Goal: Check status

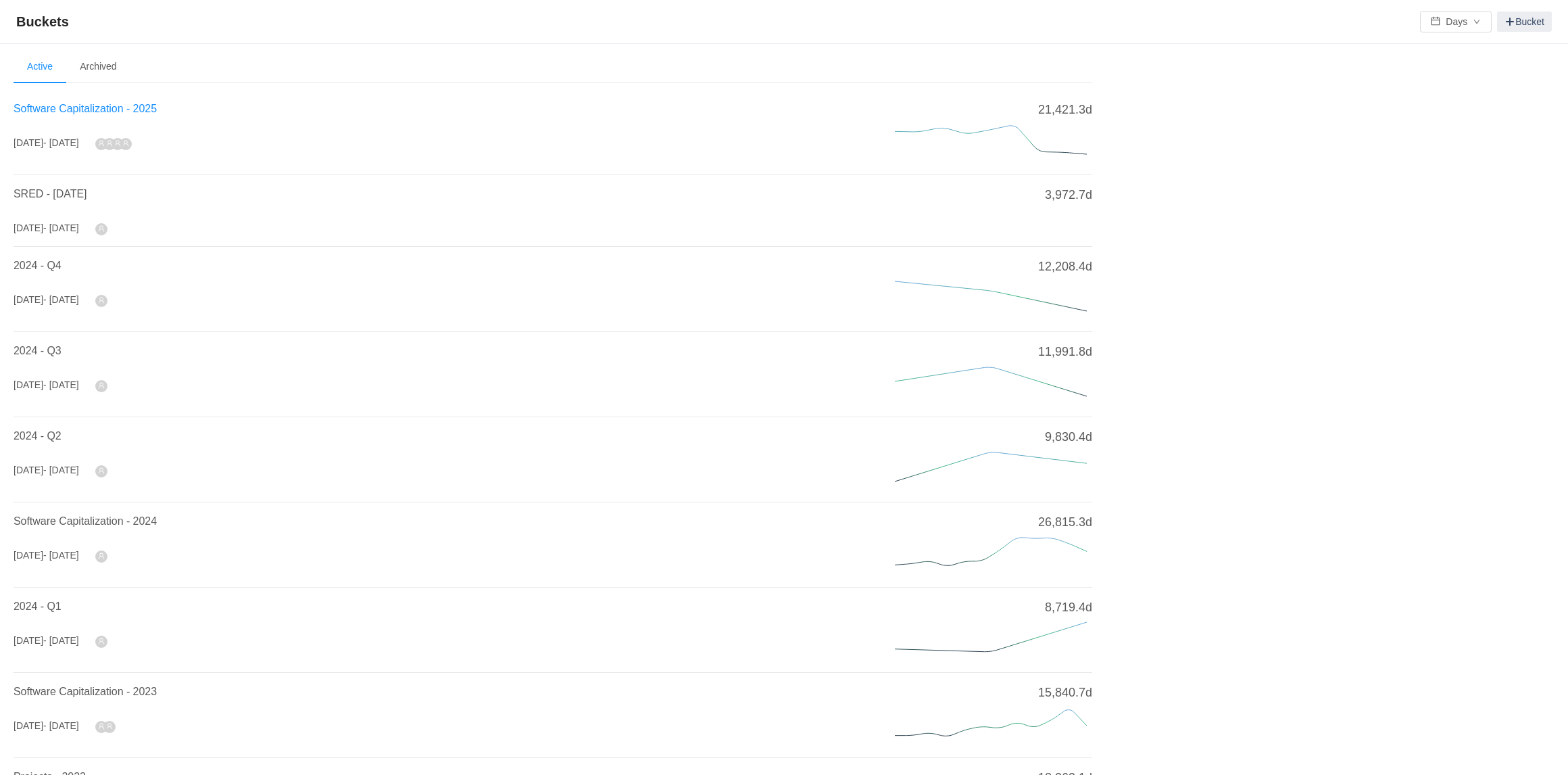
click at [120, 108] on span "Software Capitalization - 2025" at bounding box center [85, 108] width 143 height 12
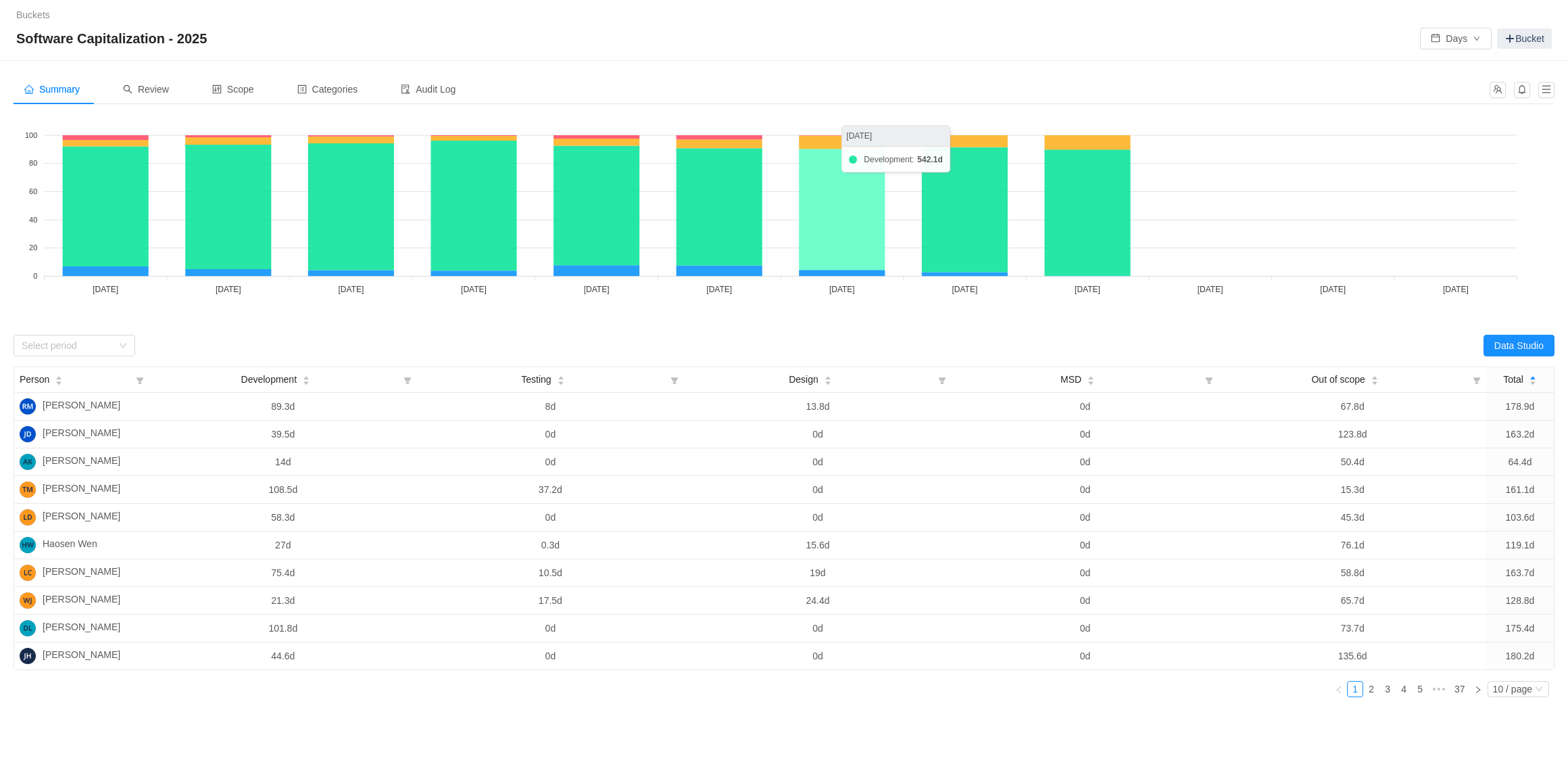
click at [815, 228] on icon at bounding box center [841, 209] width 86 height 121
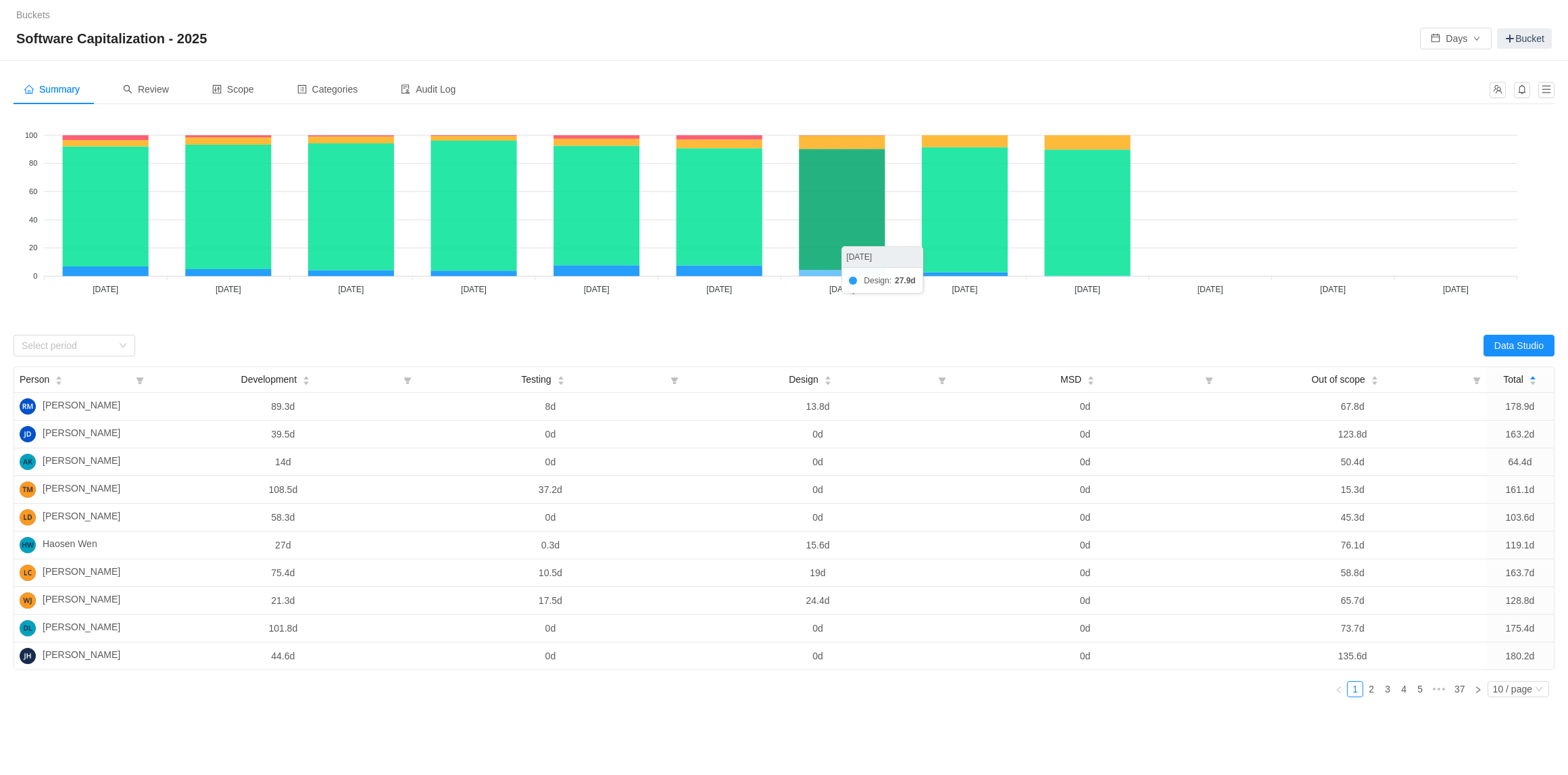
click at [838, 270] on icon at bounding box center [841, 273] width 86 height 6
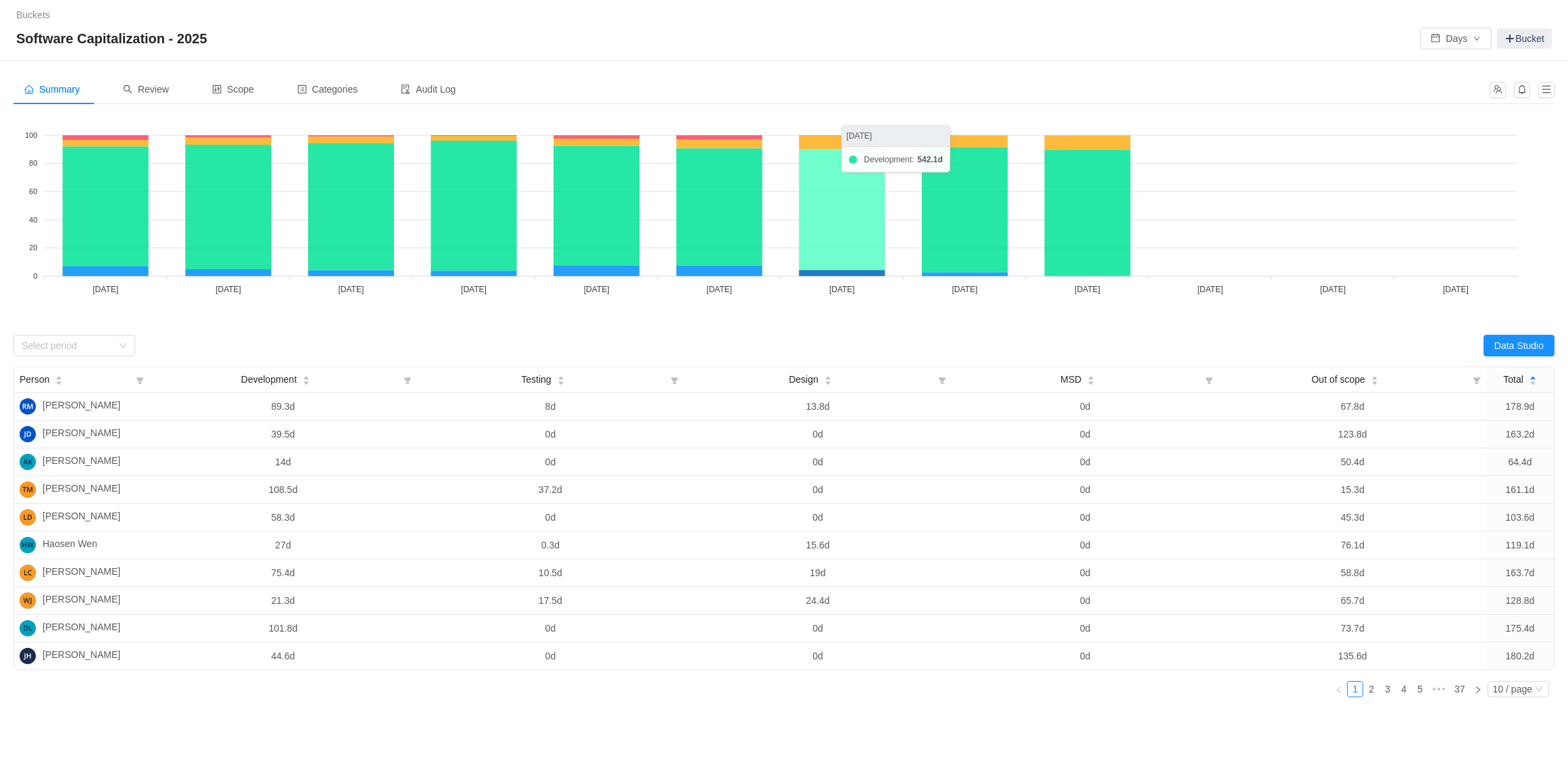
click at [839, 204] on icon at bounding box center [841, 209] width 86 height 121
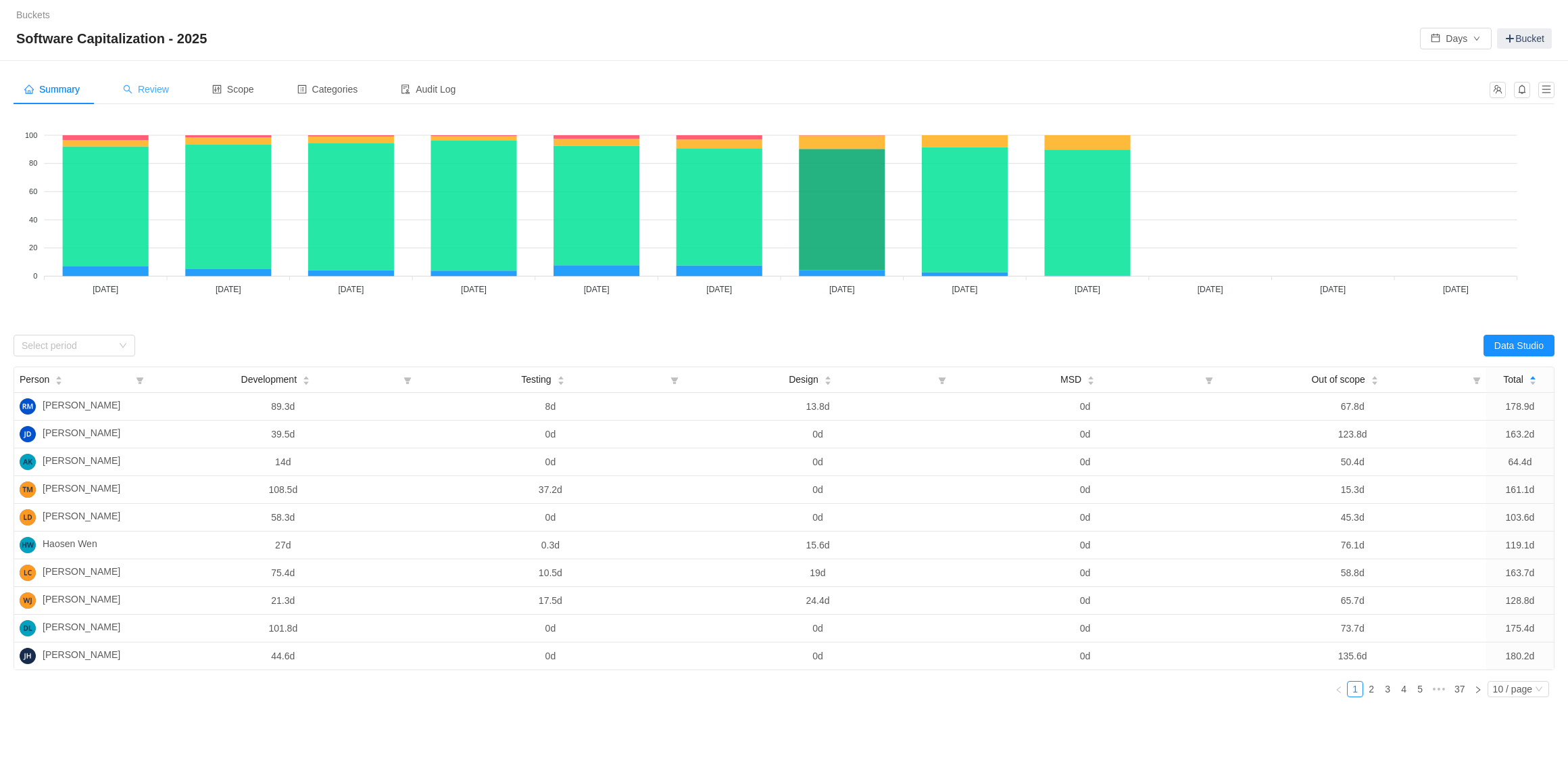
click at [156, 84] on span "Review" at bounding box center [145, 89] width 46 height 11
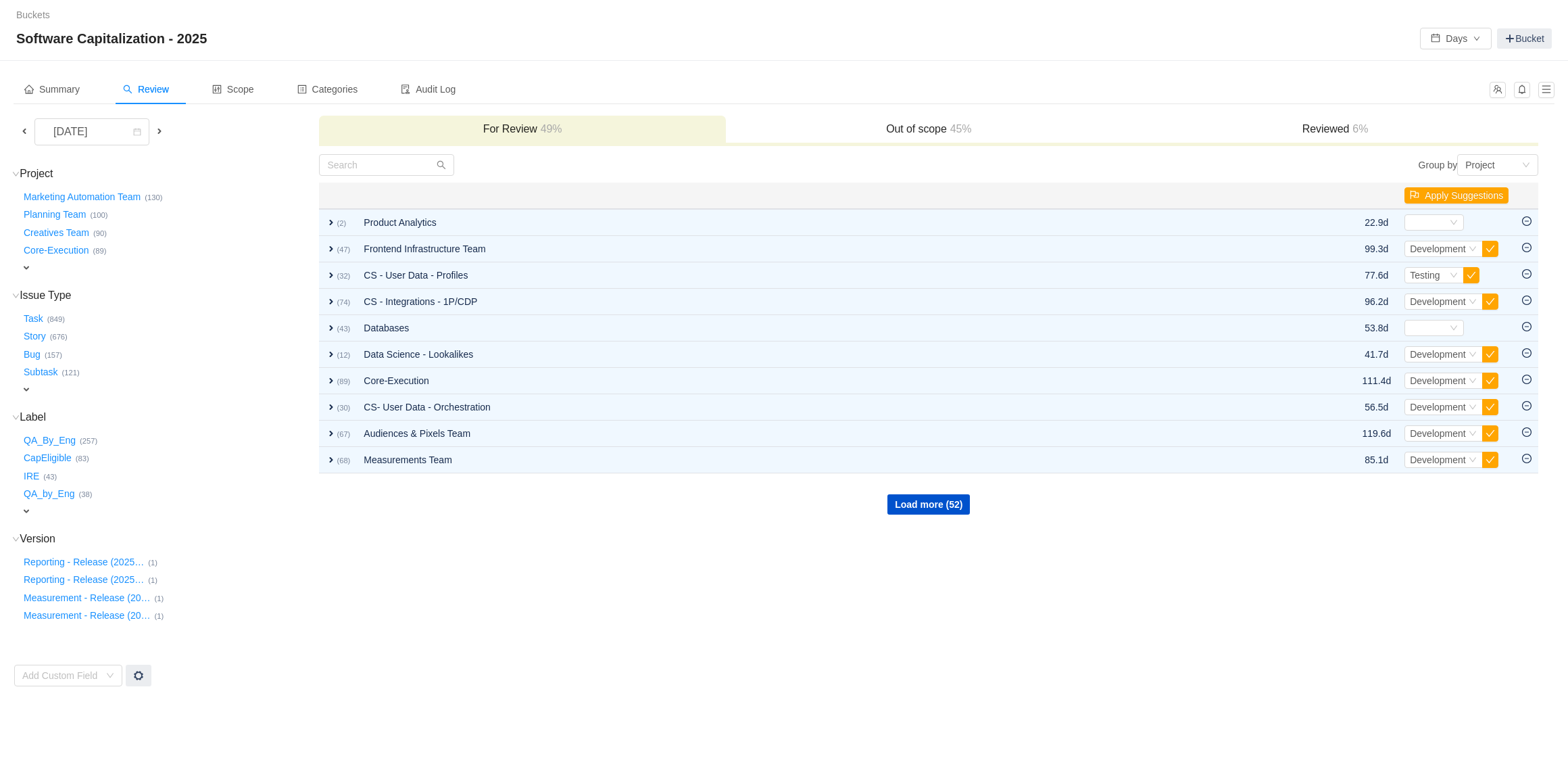
click at [921, 125] on h3 "Out of scope 45%" at bounding box center [929, 129] width 392 height 14
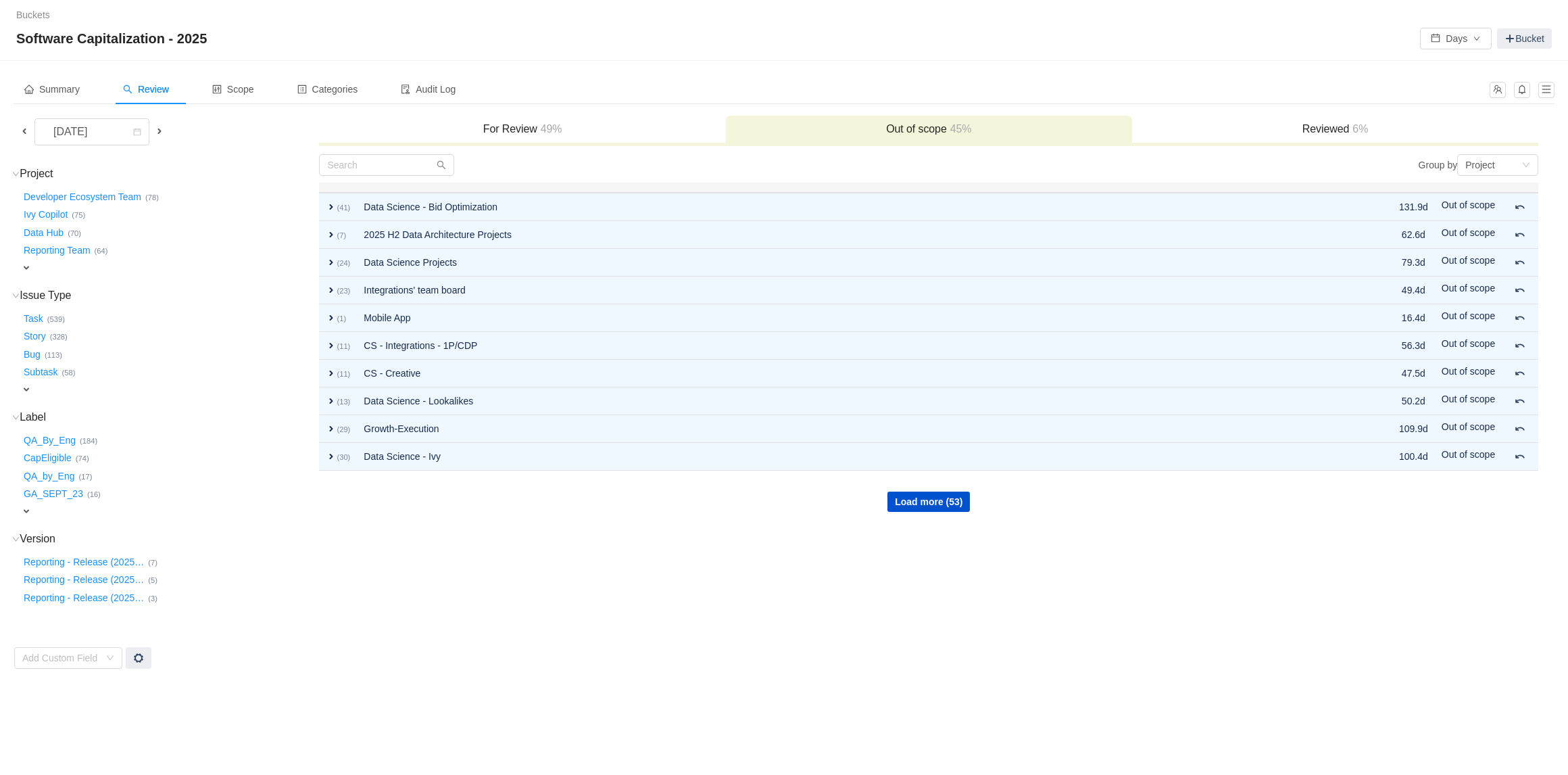
click at [1248, 117] on div "Reviewed 6%" at bounding box center [1335, 130] width 406 height 29
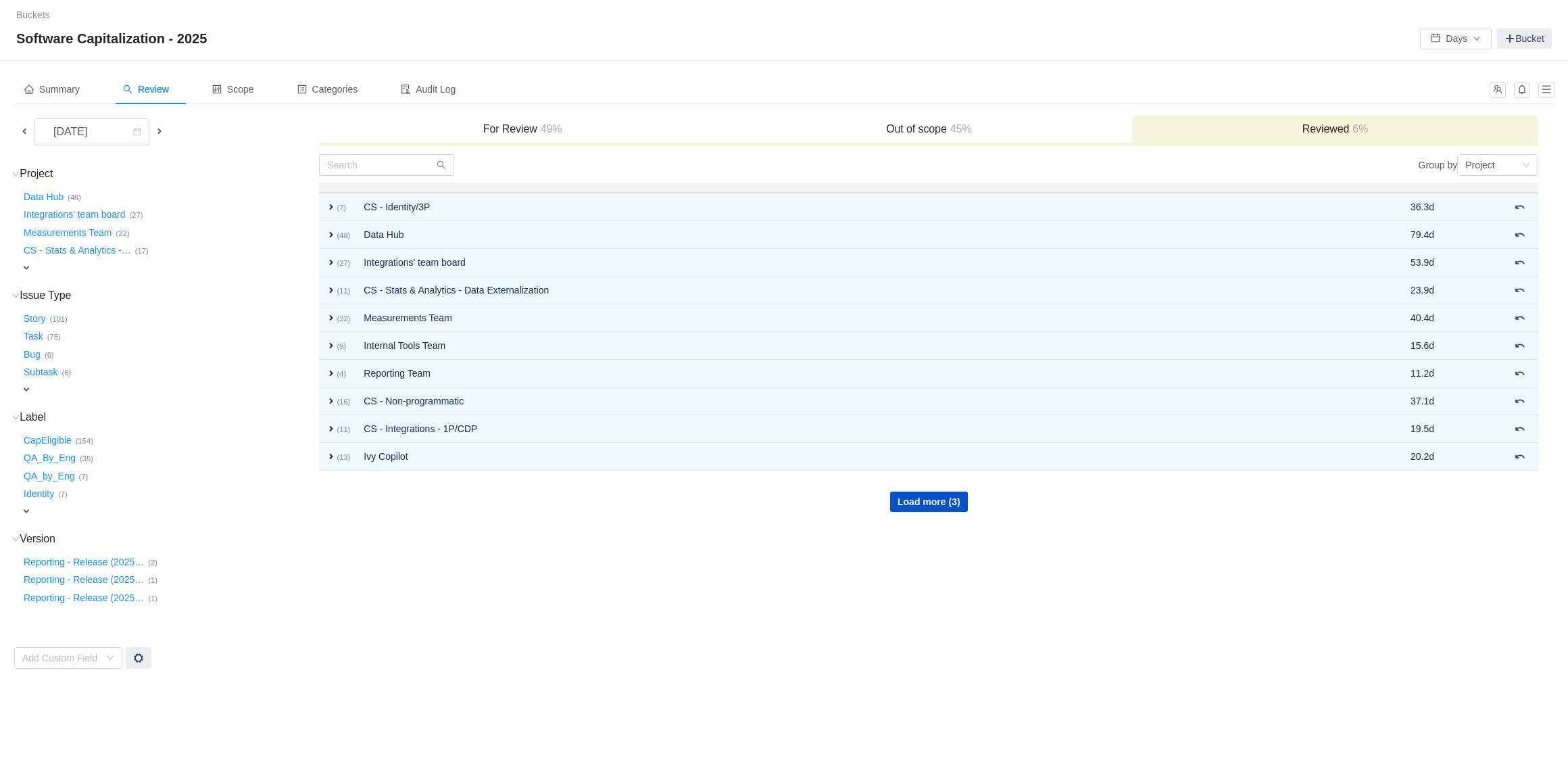
click at [514, 124] on h3 "For Review 49%" at bounding box center [522, 129] width 392 height 14
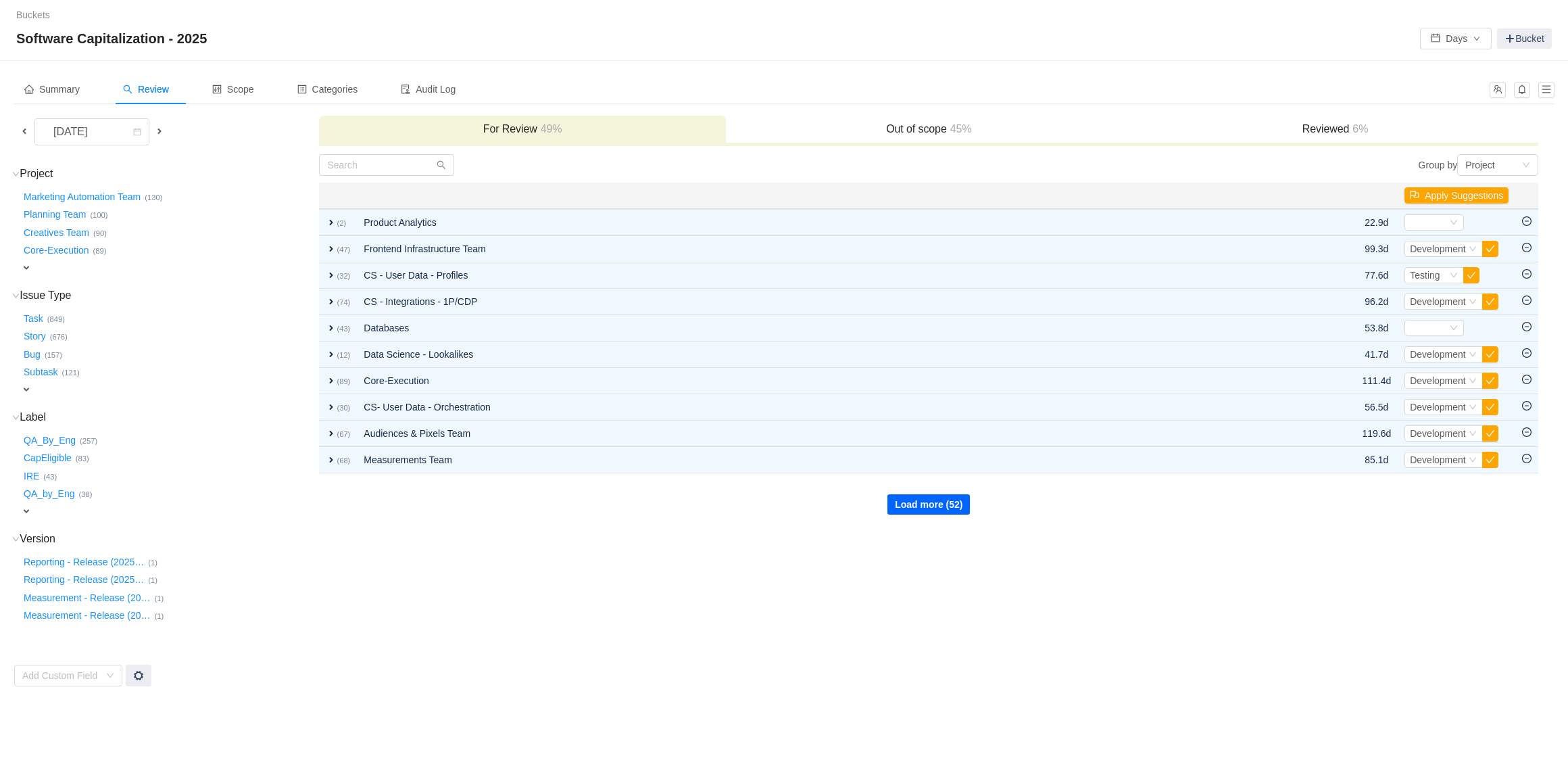
click at [933, 500] on button "Load more (52)" at bounding box center [928, 505] width 82 height 20
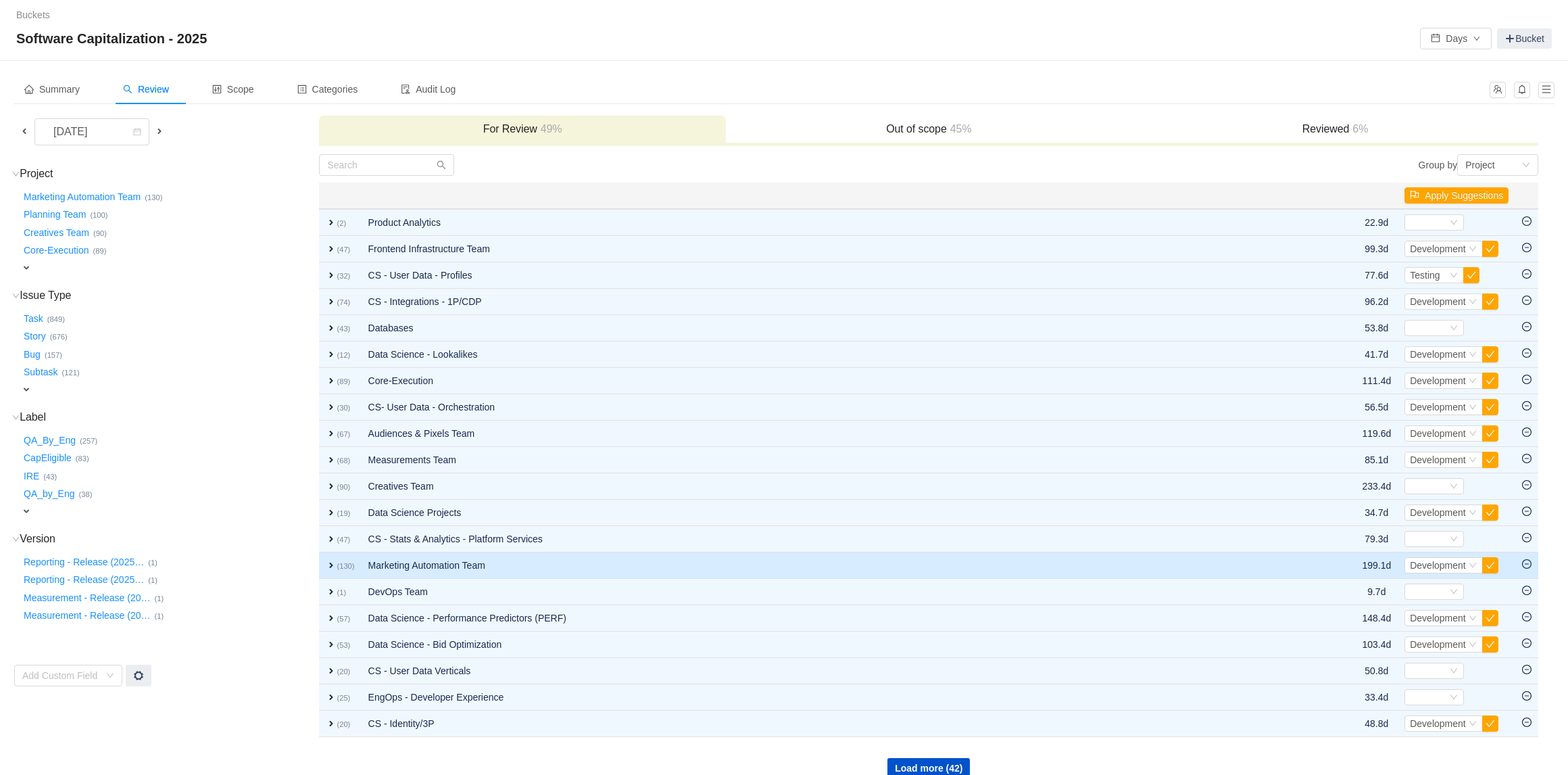
click at [440, 566] on td "Marketing Automation Team" at bounding box center [829, 566] width 934 height 26
